Goal: Transaction & Acquisition: Purchase product/service

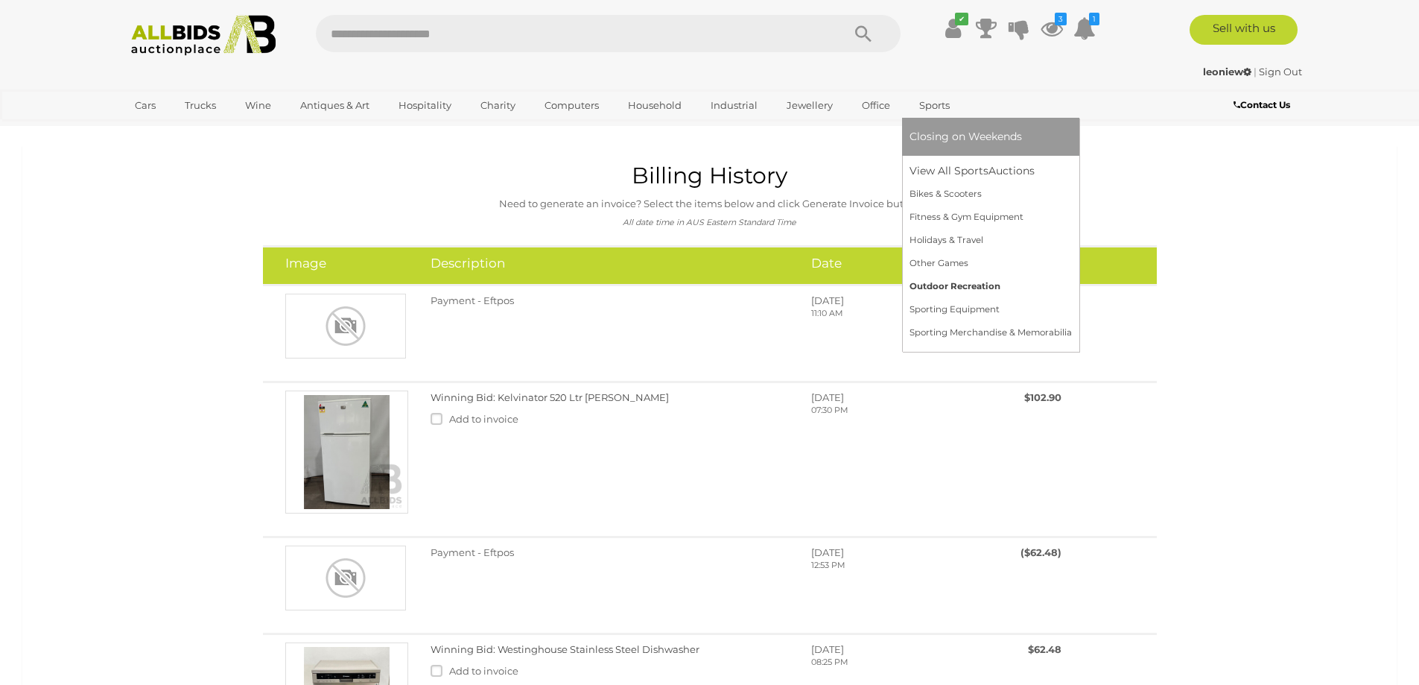
click at [962, 280] on link "Outdoor Recreation" at bounding box center [990, 286] width 162 height 23
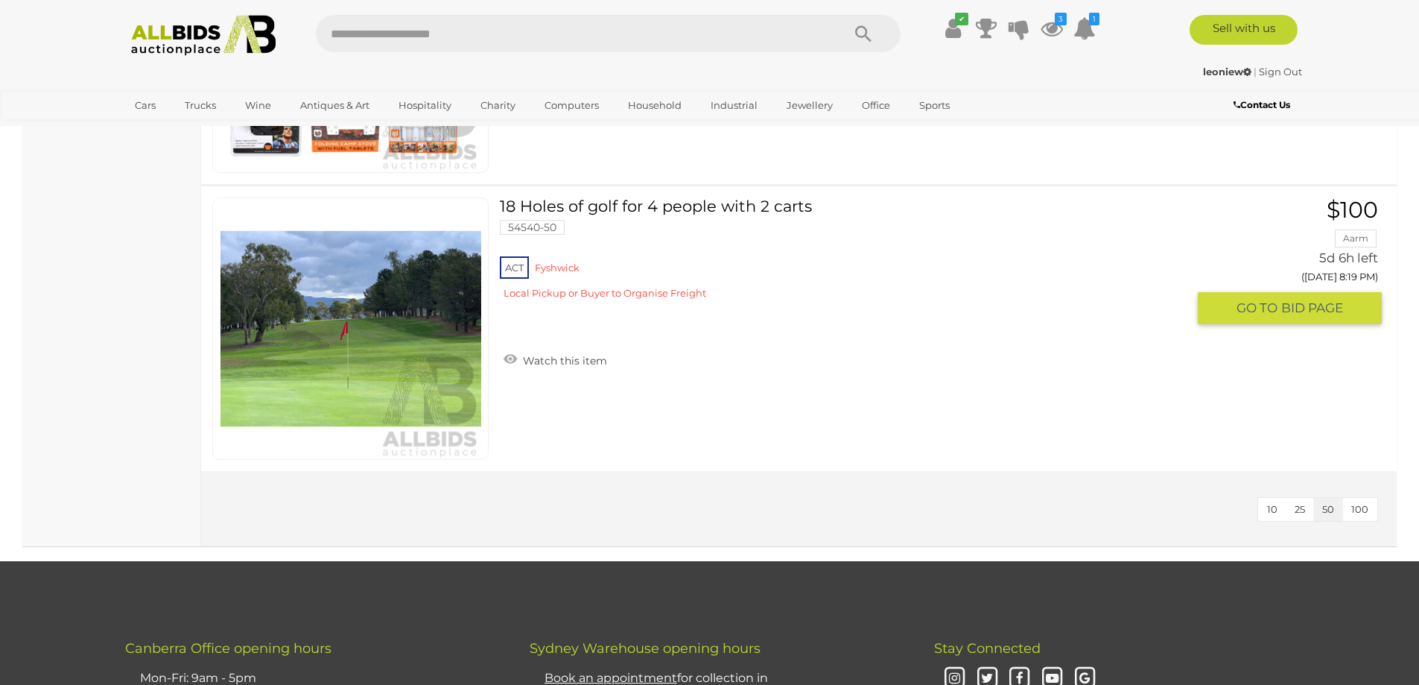
scroll to position [1862, 0]
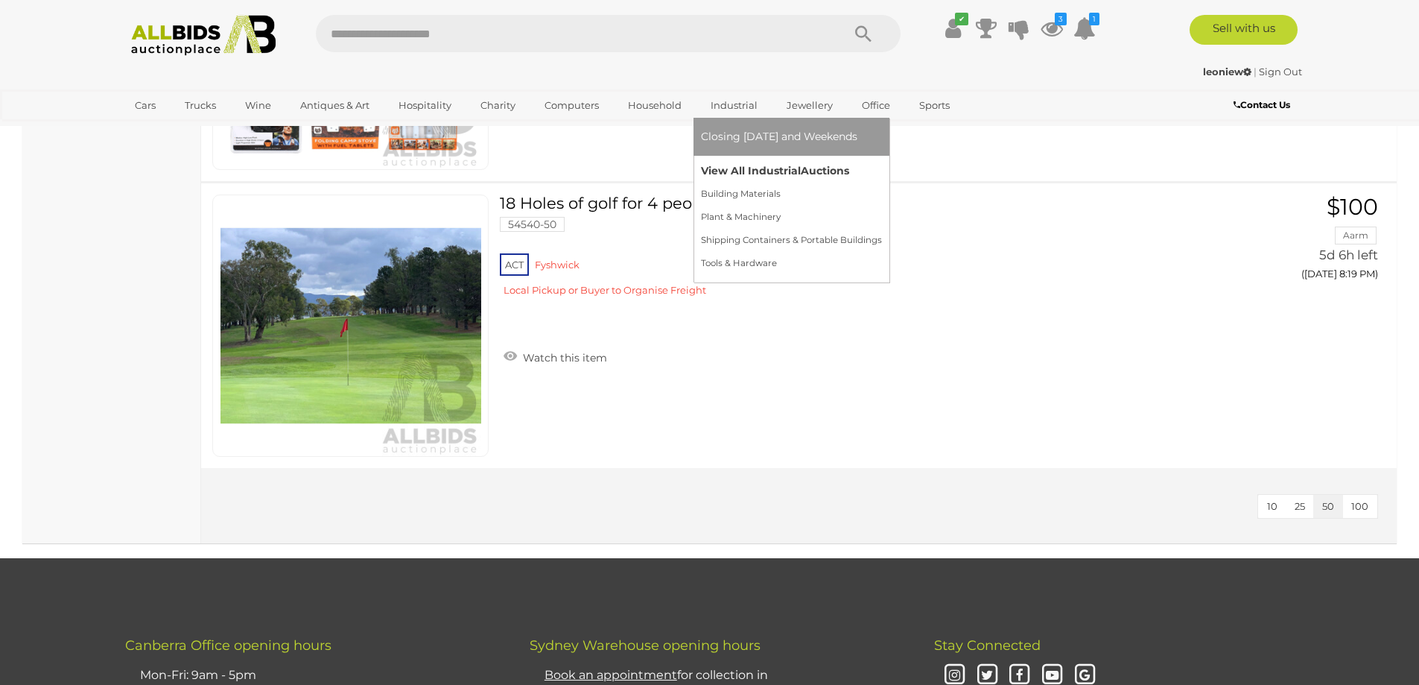
click at [749, 165] on link "View All Industrial Auctions" at bounding box center [791, 170] width 181 height 23
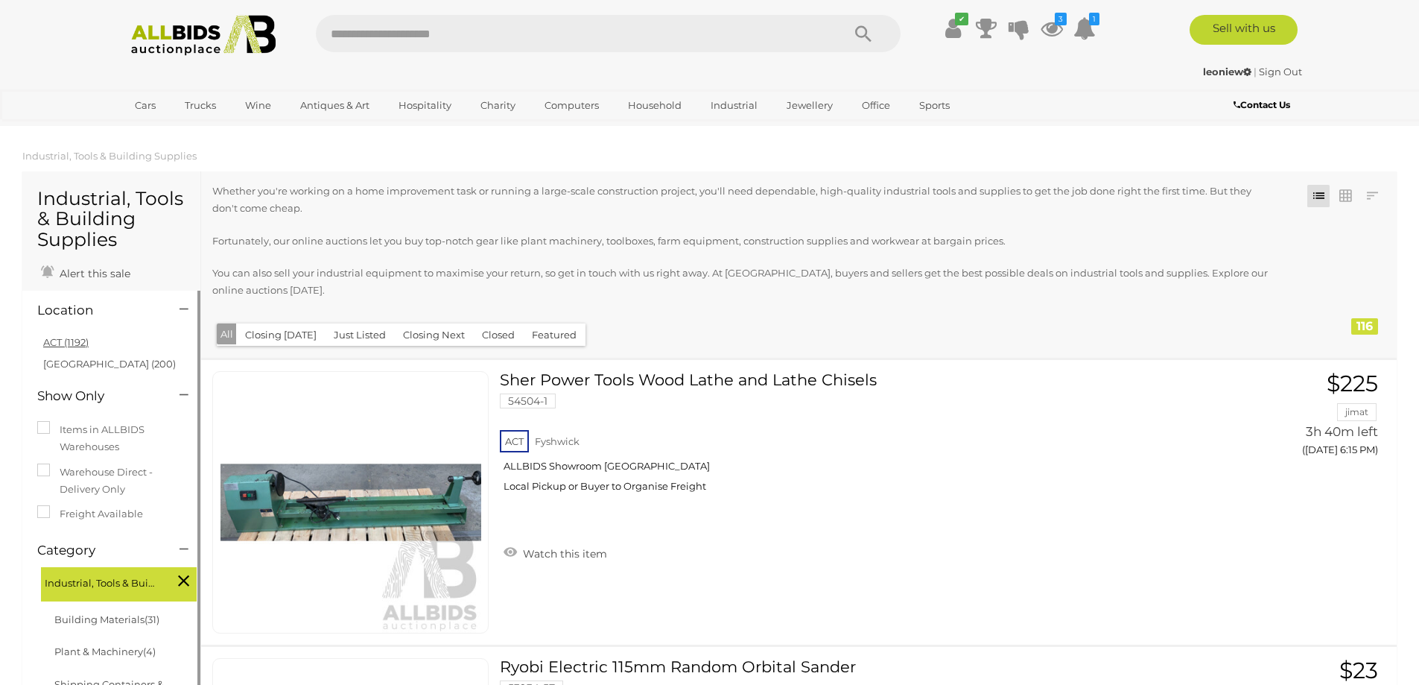
click at [72, 338] on link "ACT (1192)" at bounding box center [65, 342] width 45 height 12
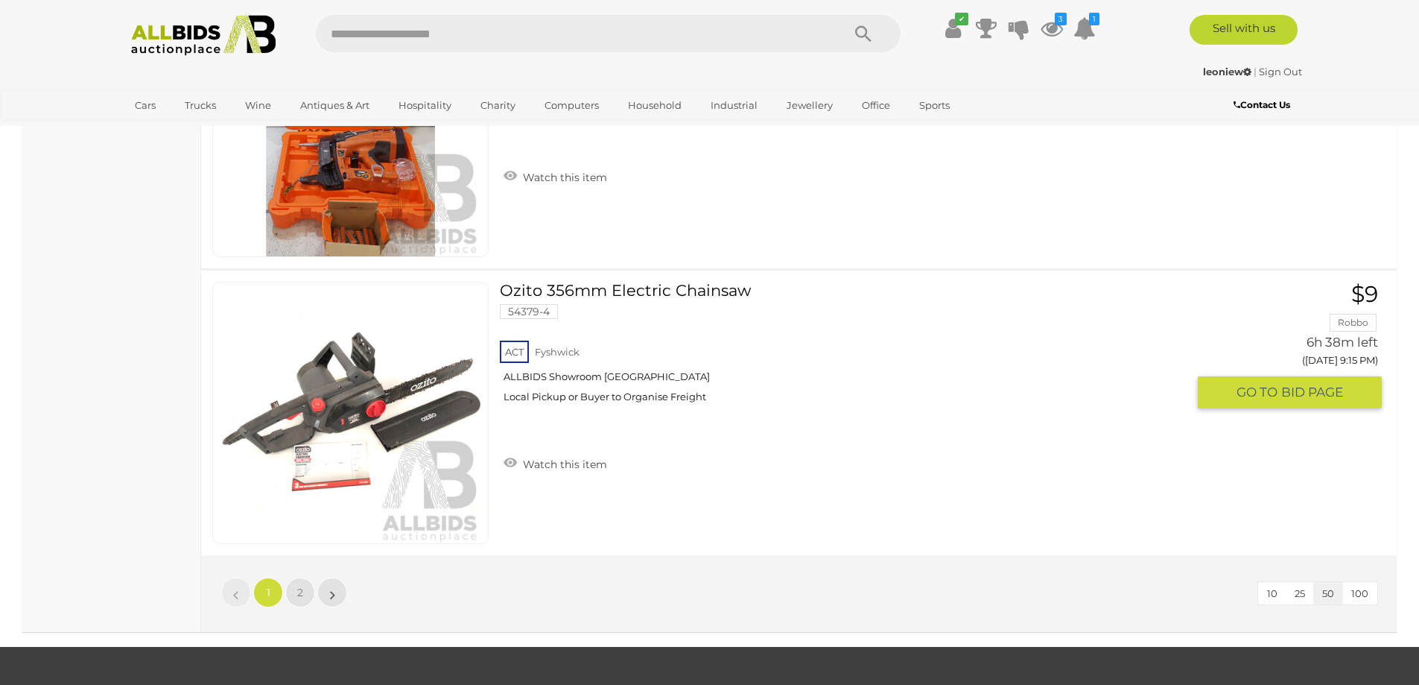
scroll to position [14226, 0]
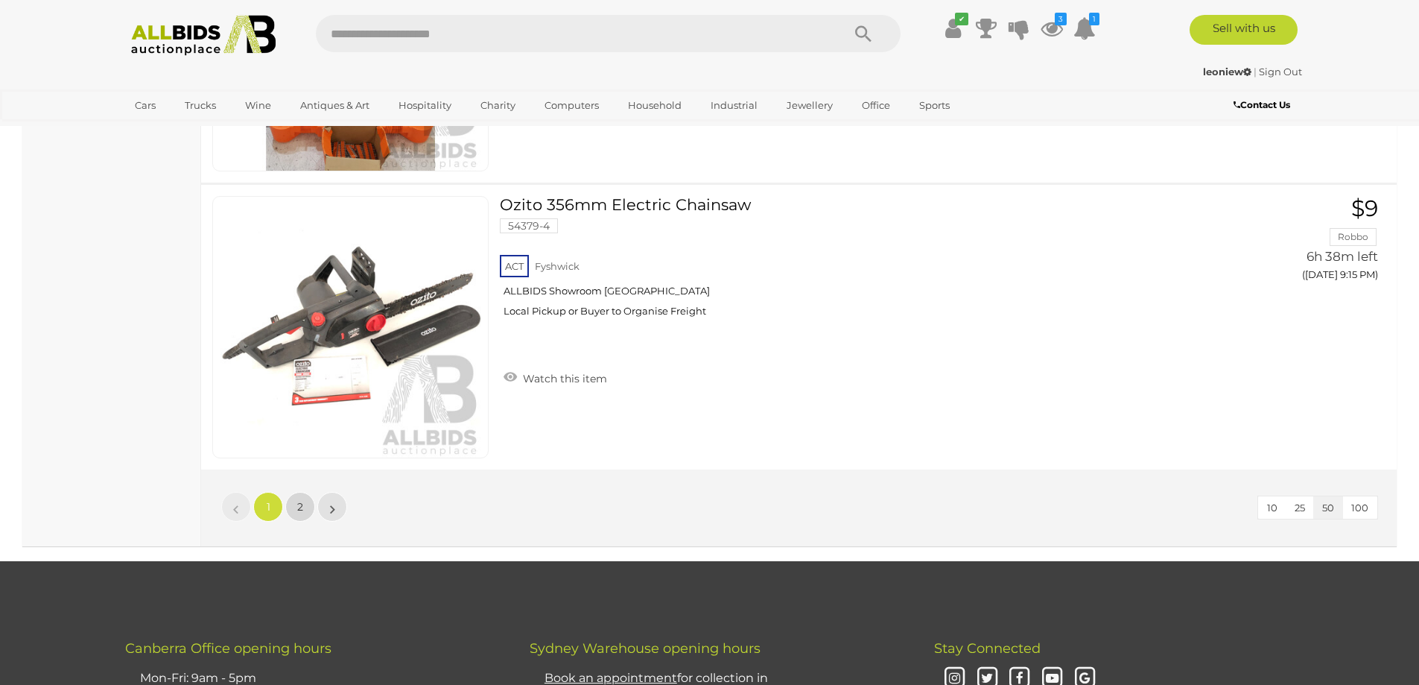
click at [297, 500] on span "2" at bounding box center [300, 506] width 6 height 13
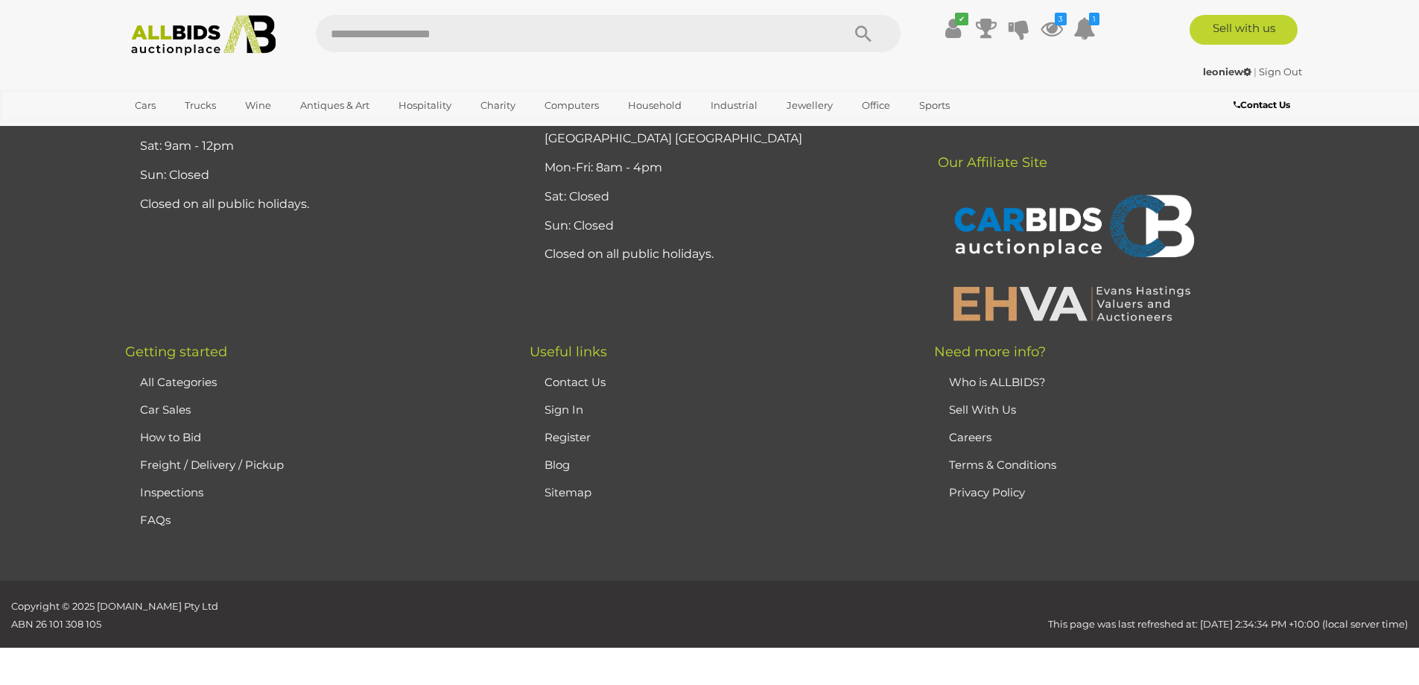
scroll to position [209, 0]
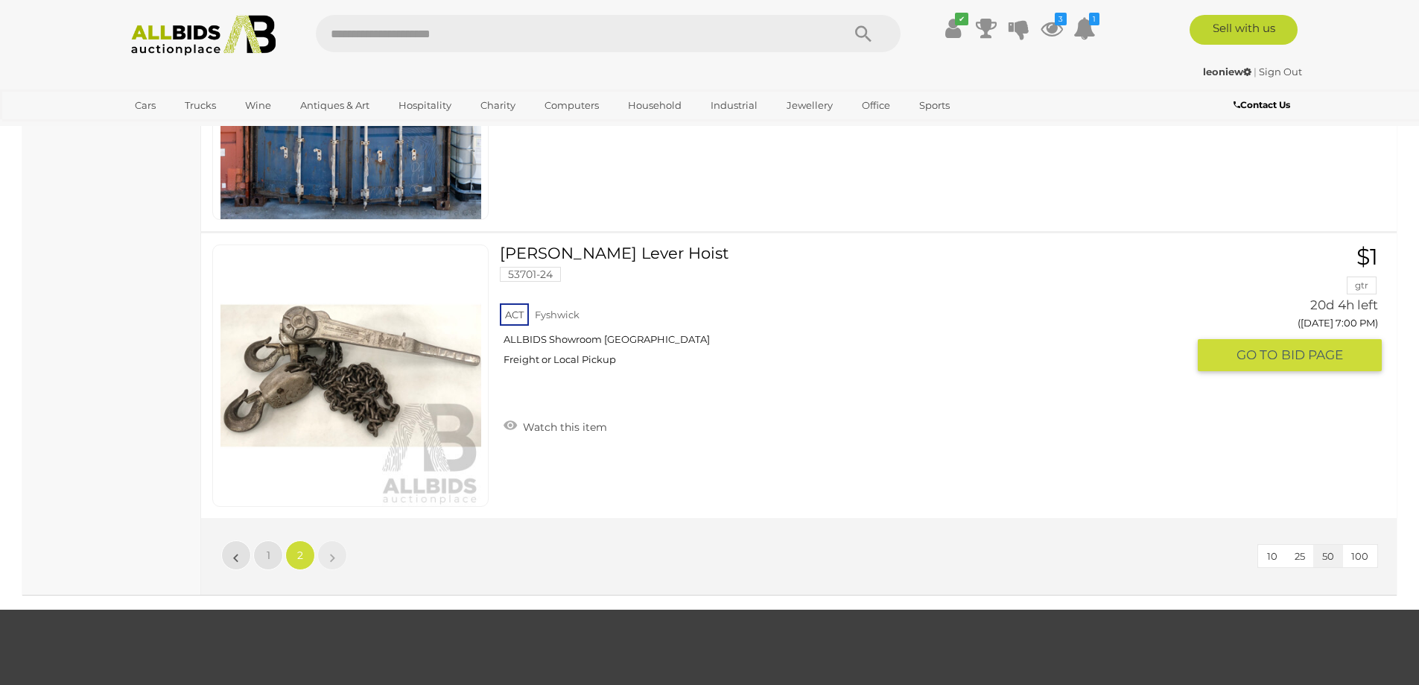
scroll to position [8923, 0]
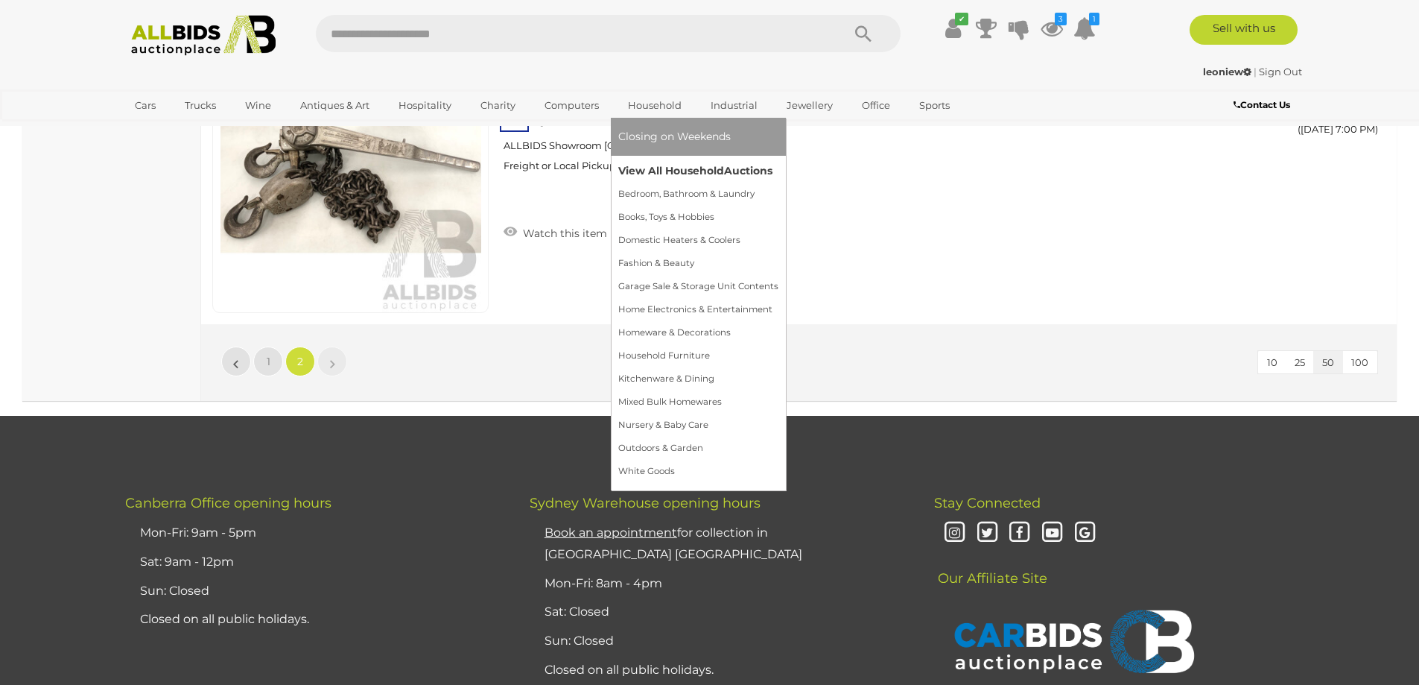
click at [671, 164] on link "View All Household Auctions" at bounding box center [698, 170] width 160 height 23
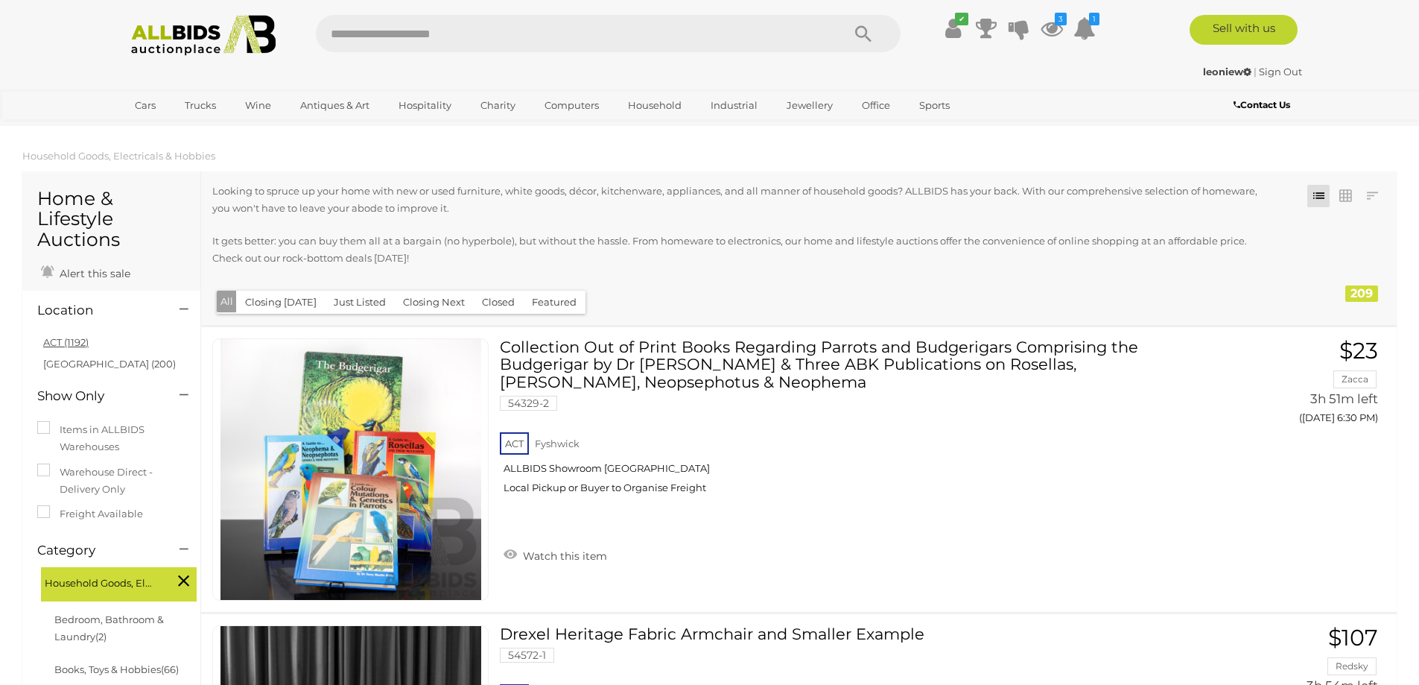
click at [73, 337] on link "ACT (1192)" at bounding box center [65, 342] width 45 height 12
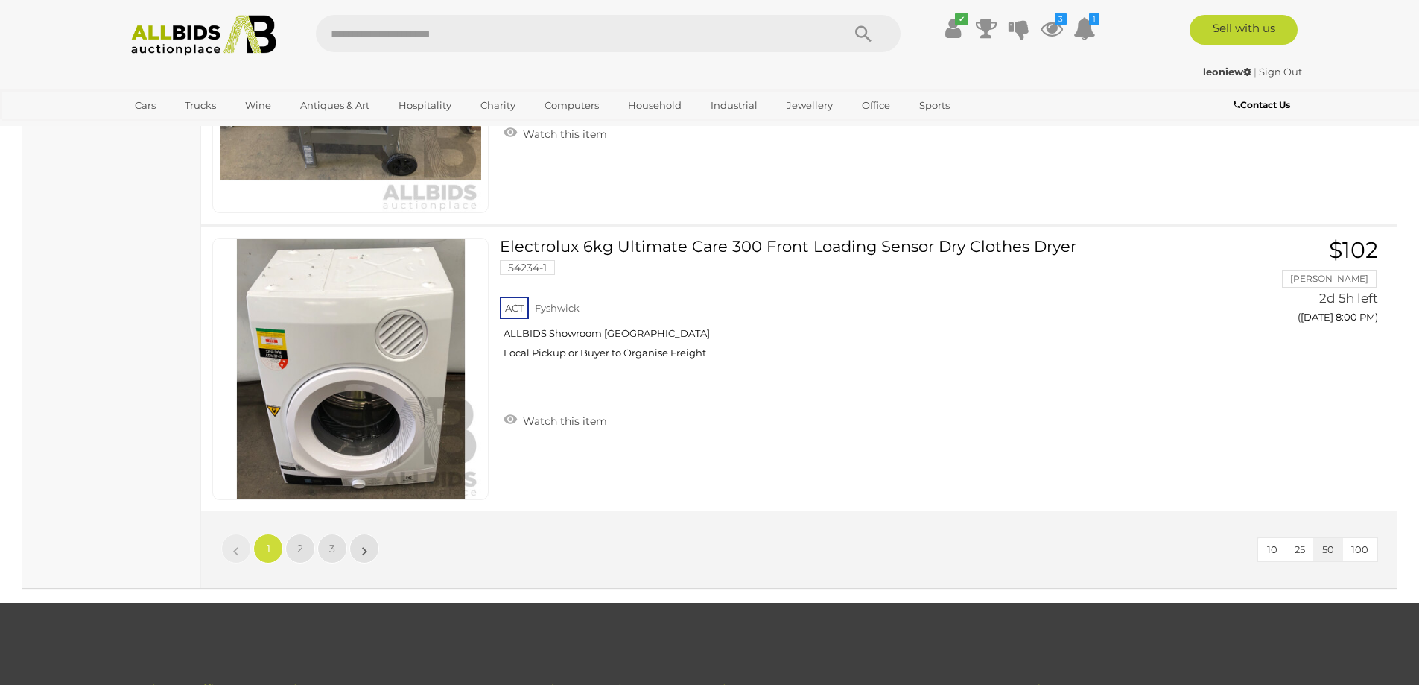
scroll to position [14450, 0]
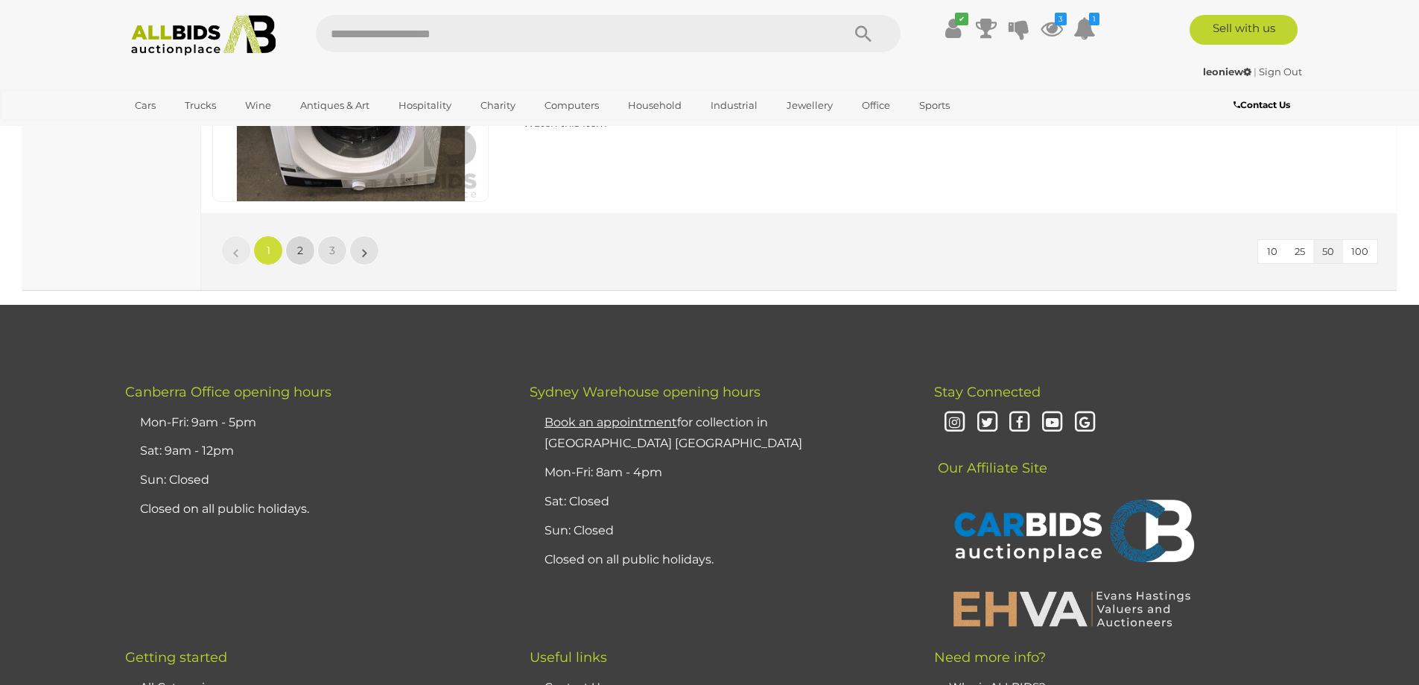
click at [294, 244] on link "2" at bounding box center [300, 250] width 30 height 30
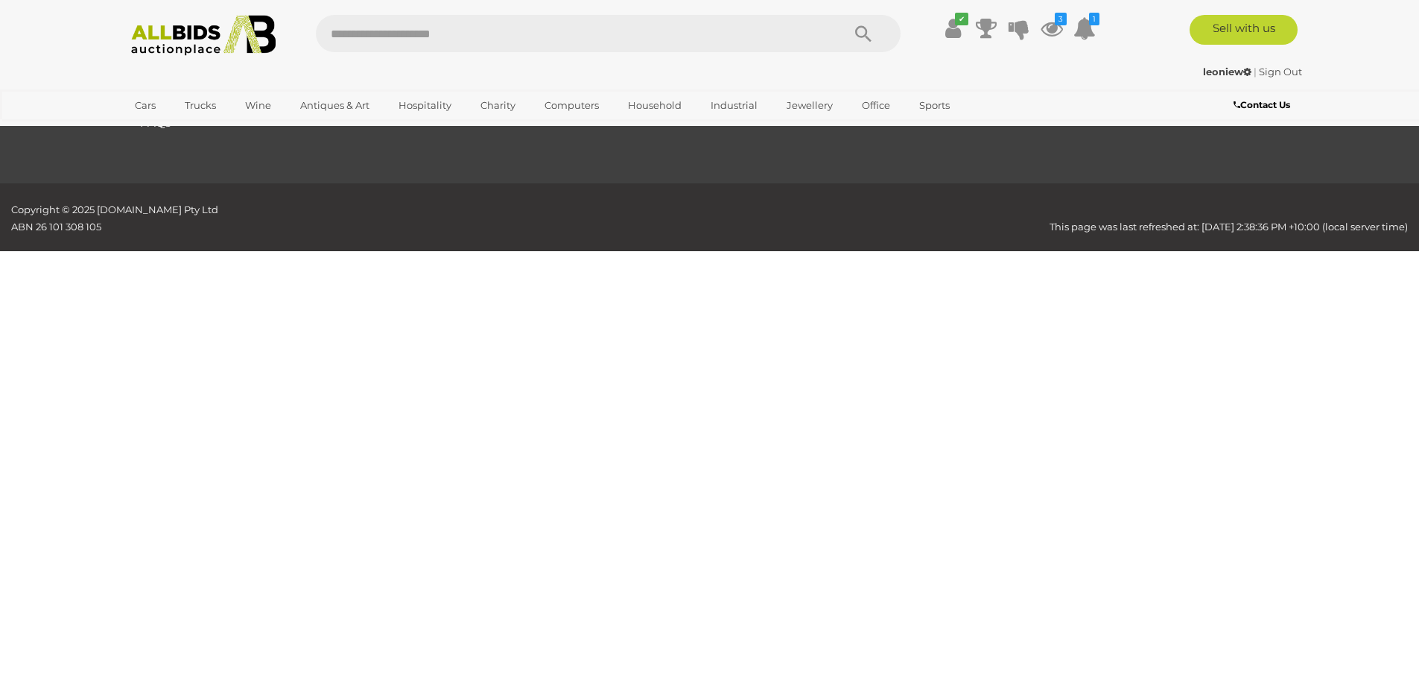
scroll to position [176, 0]
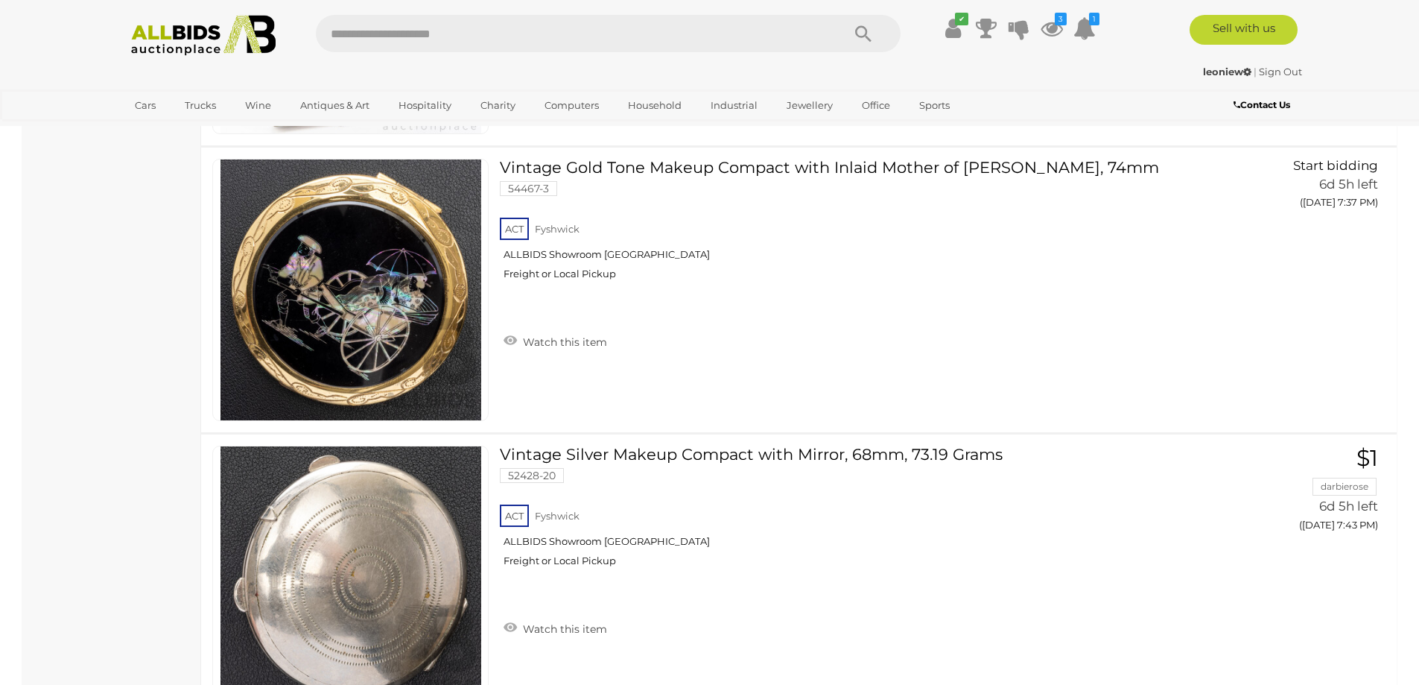
scroll to position [14402, 0]
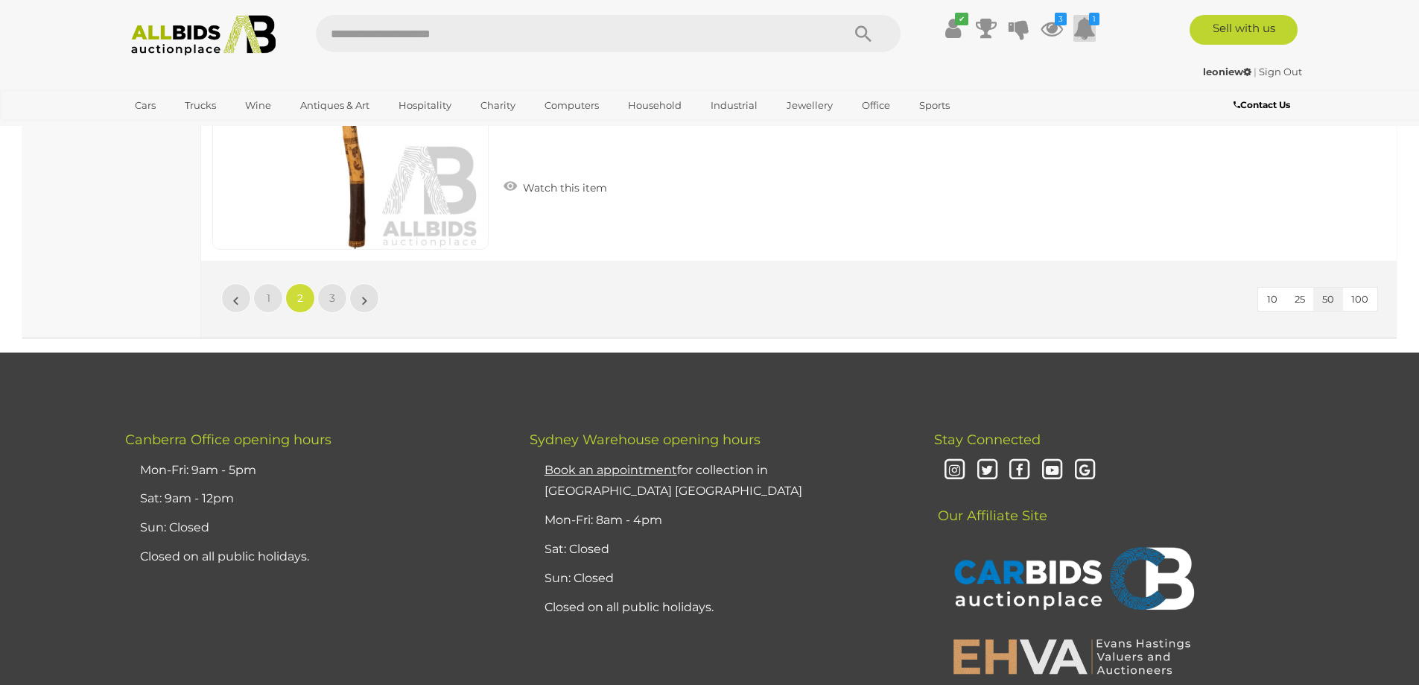
click at [1084, 17] on icon at bounding box center [1084, 28] width 22 height 27
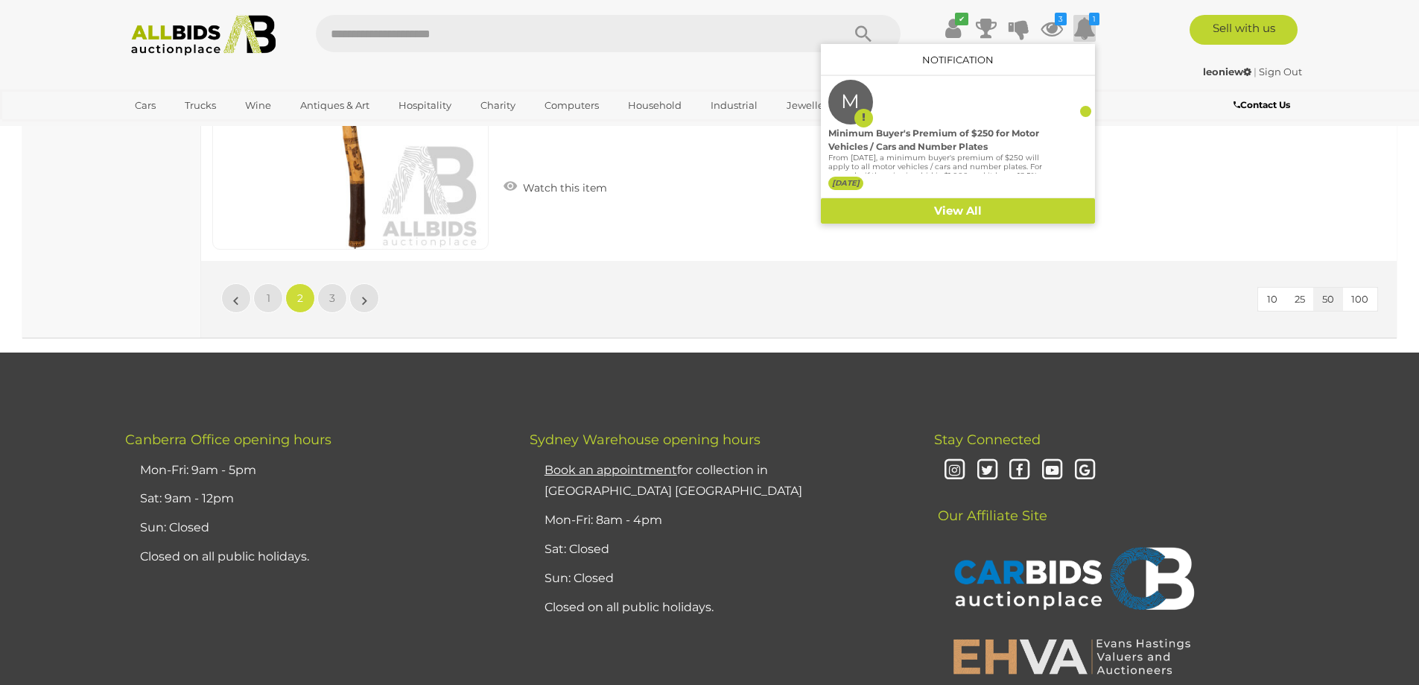
click at [1125, 80] on div "leoniew | Sign Out" at bounding box center [710, 71] width 1184 height 17
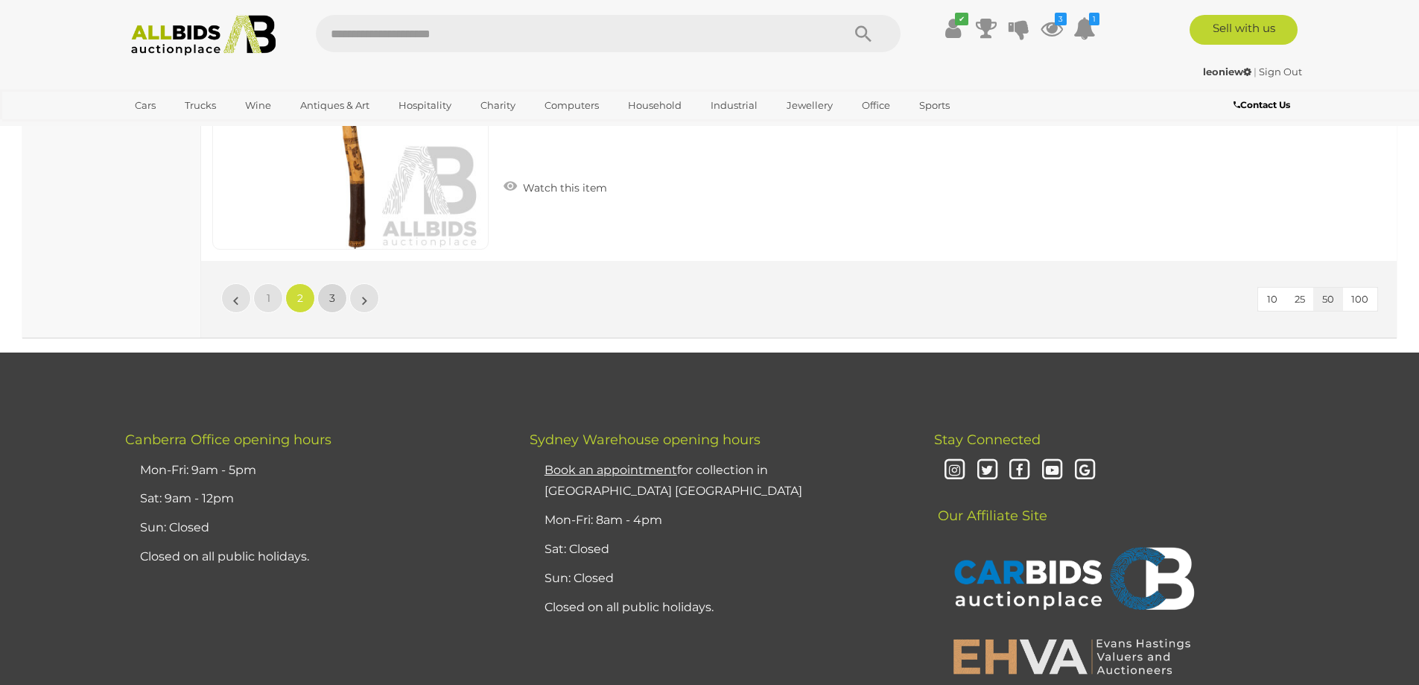
click at [330, 290] on link "3" at bounding box center [332, 298] width 30 height 30
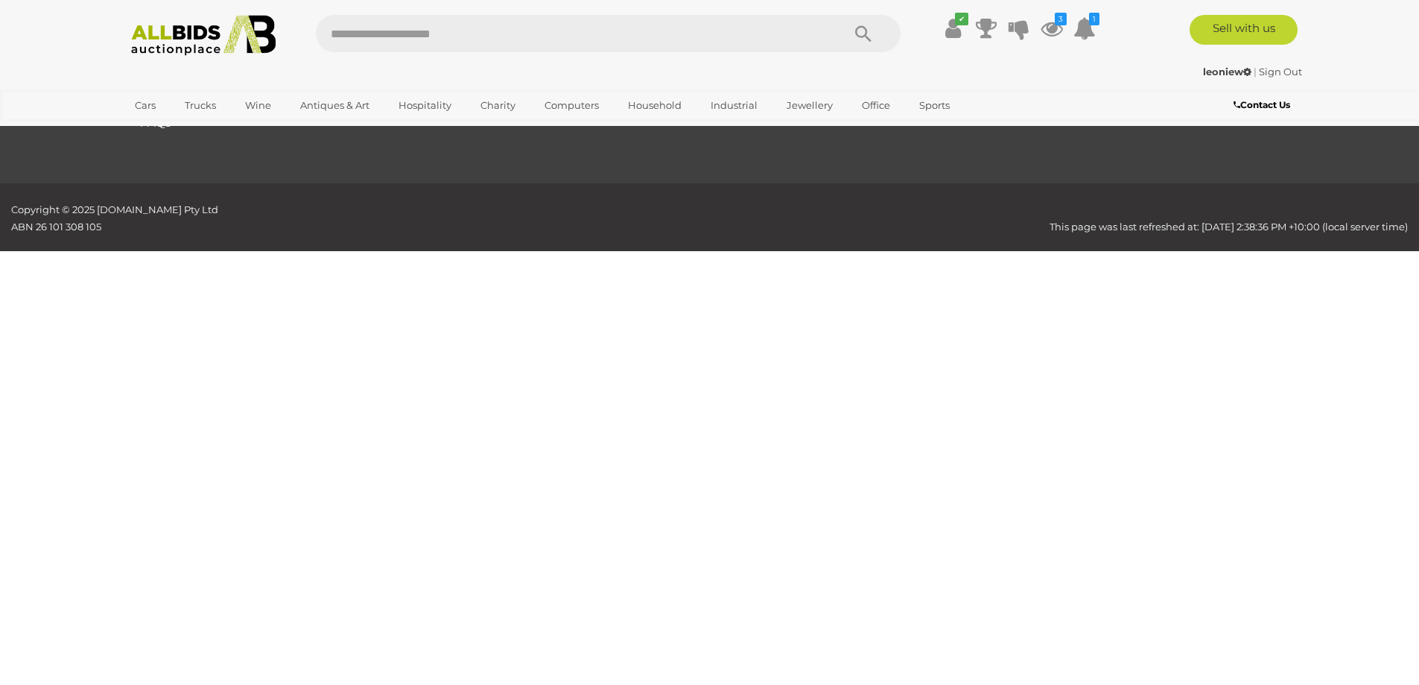
scroll to position [176, 0]
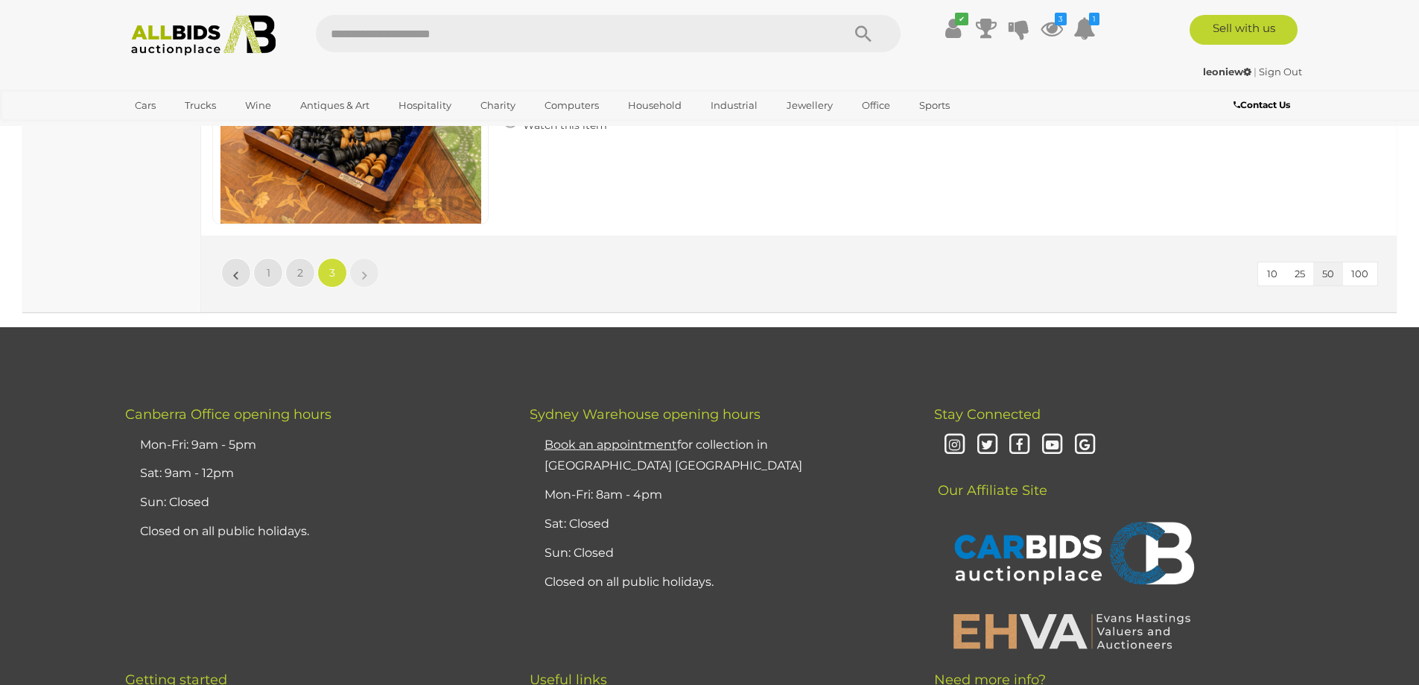
scroll to position [1814, 0]
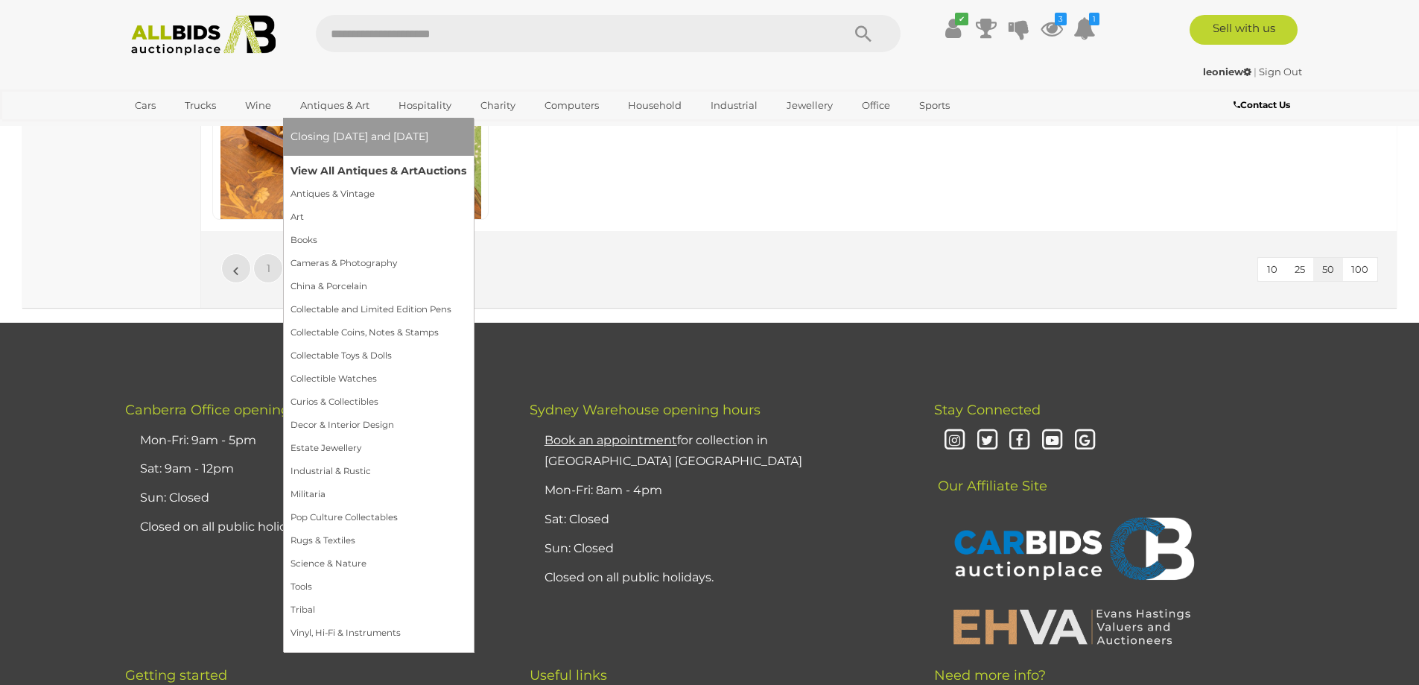
click at [340, 163] on link "View All Antiques & Art Auctions" at bounding box center [378, 170] width 176 height 23
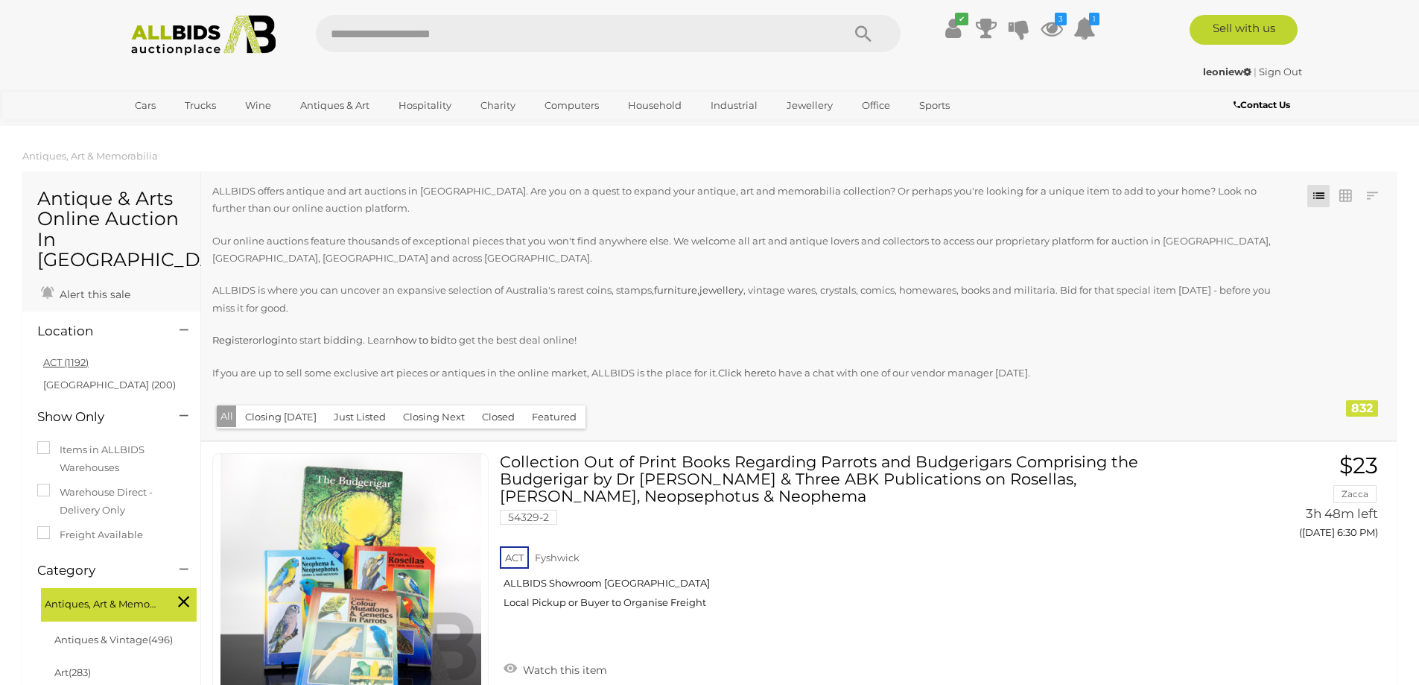
click at [57, 356] on link "ACT (1192)" at bounding box center [65, 362] width 45 height 12
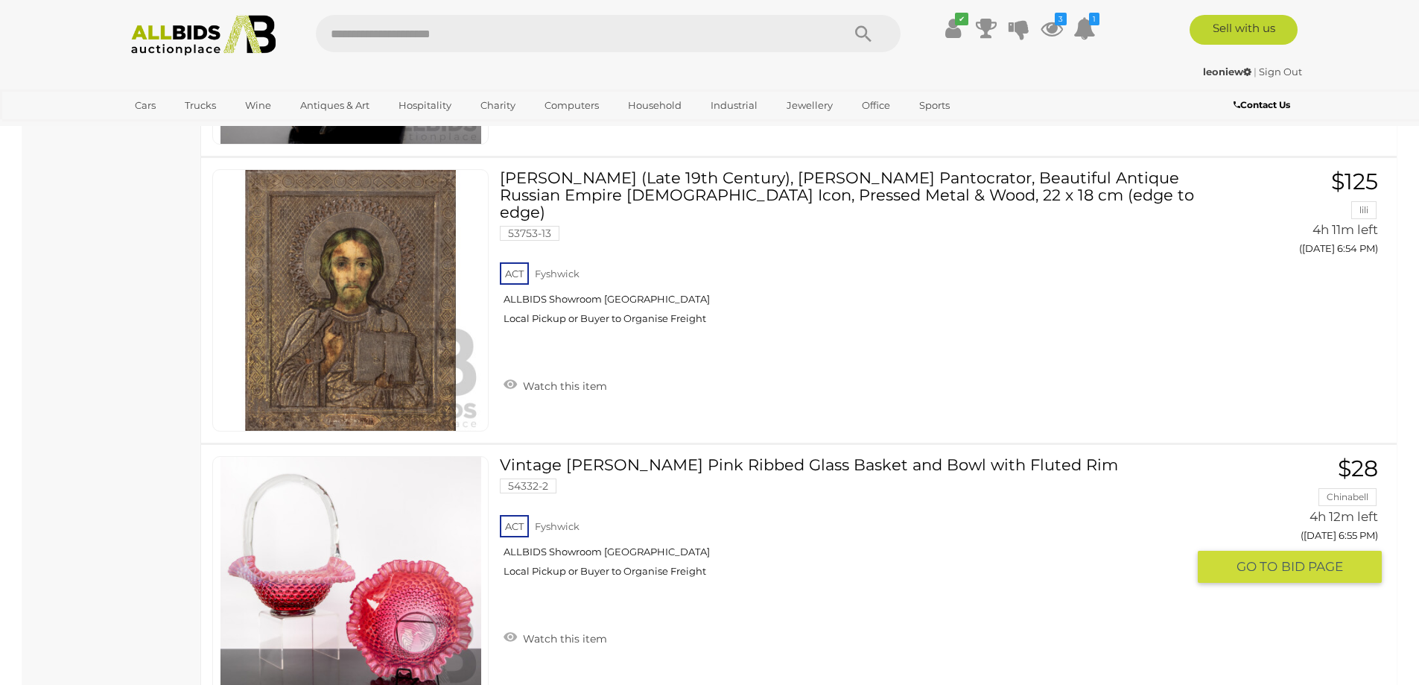
scroll to position [14301, 0]
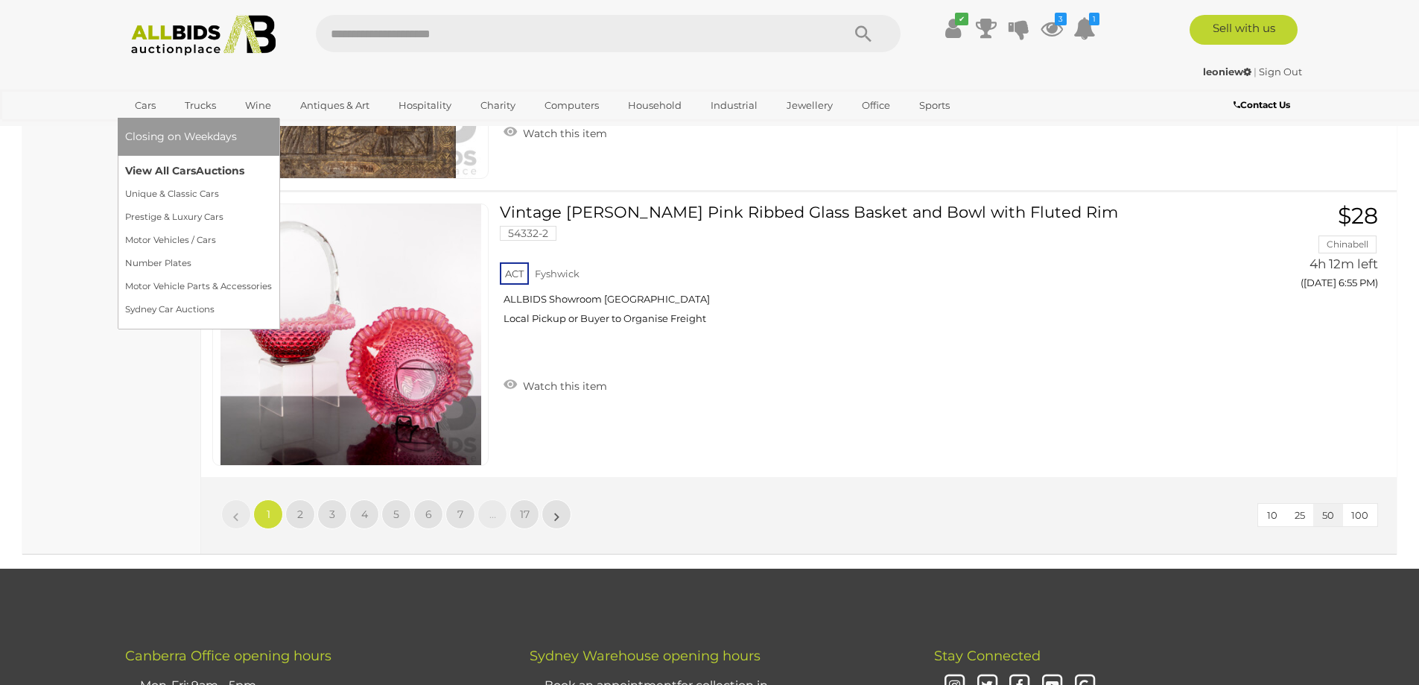
click at [179, 165] on link "View All Cars Auctions" at bounding box center [198, 170] width 147 height 23
